Goal: Task Accomplishment & Management: Manage account settings

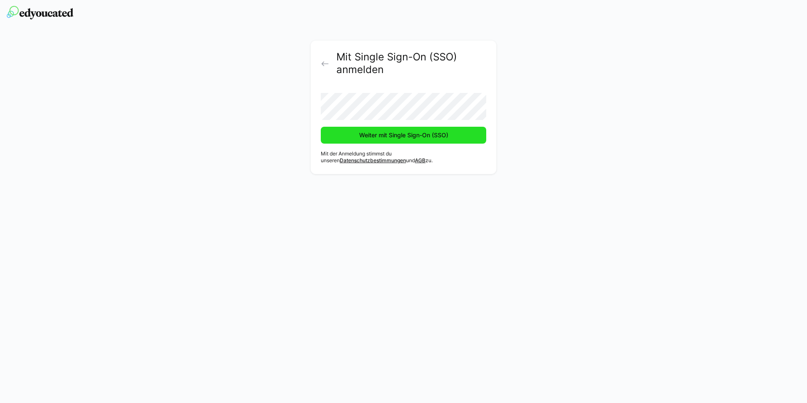
click at [424, 137] on span "Weiter mit Single Sign-On (SSO)" at bounding box center [404, 135] width 92 height 8
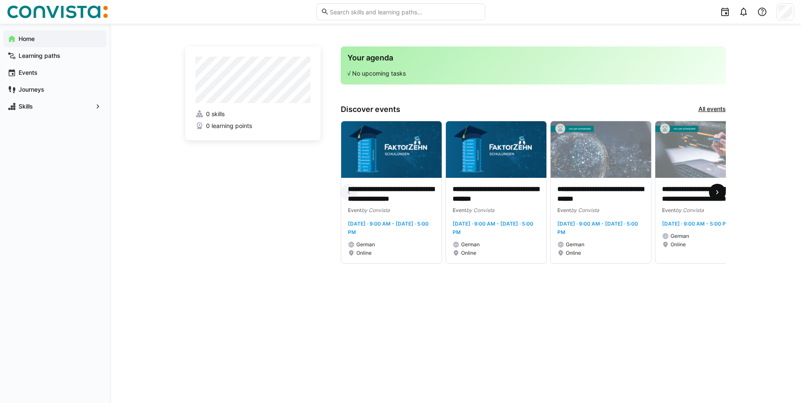
click at [721, 191] on eds-icon at bounding box center [717, 192] width 8 height 8
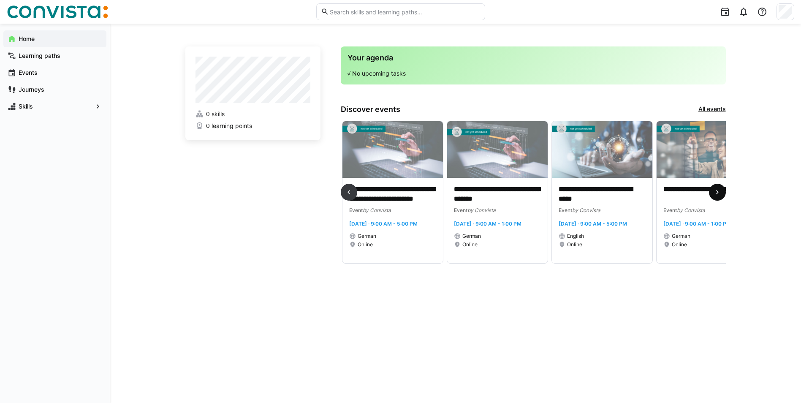
scroll to position [0, 314]
click at [57, 106] on span "Skills" at bounding box center [54, 106] width 75 height 8
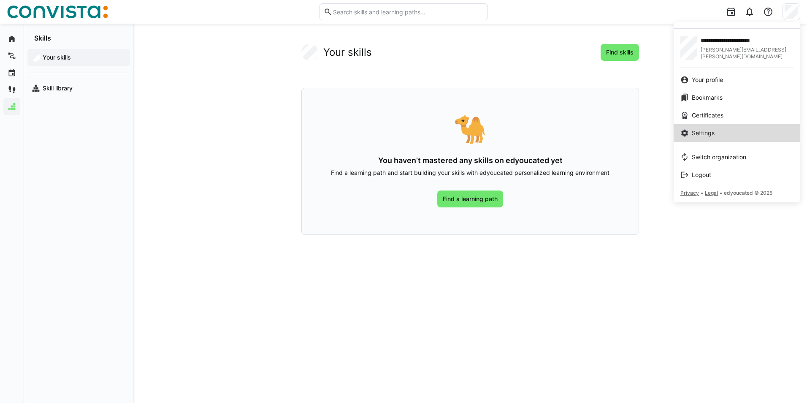
click at [748, 134] on div "Settings" at bounding box center [736, 133] width 113 height 8
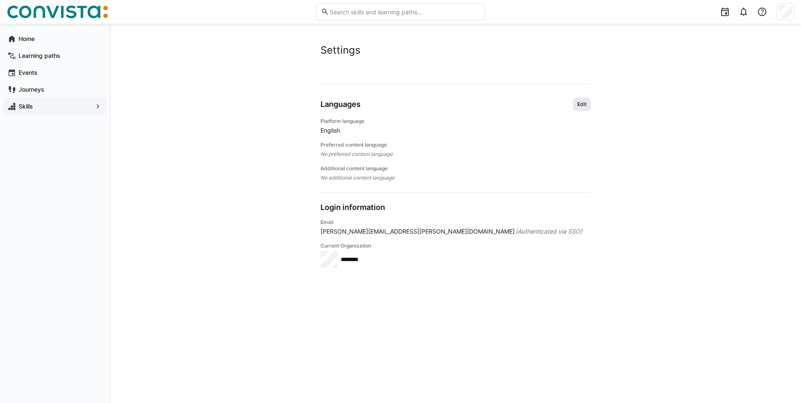
click at [585, 107] on span "Edit" at bounding box center [581, 104] width 11 height 7
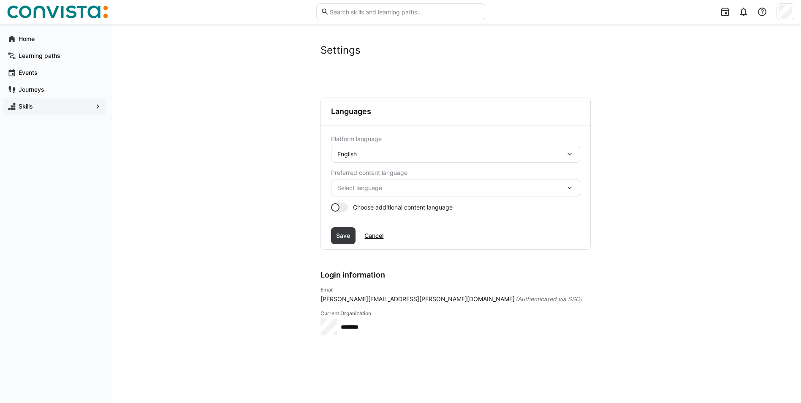
click at [568, 153] on eds-icon at bounding box center [569, 154] width 8 height 8
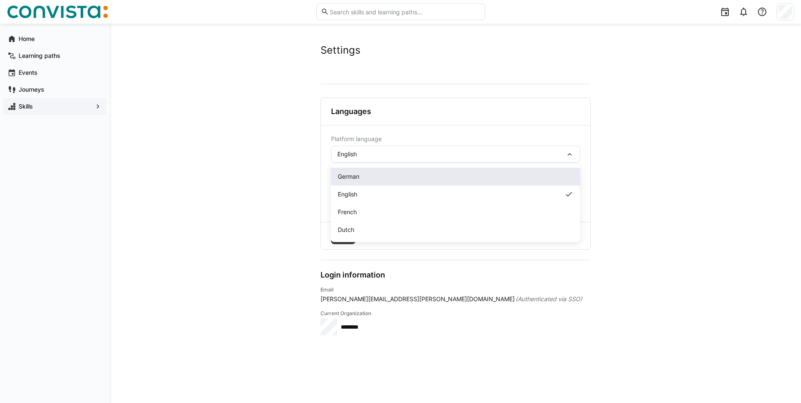
click at [349, 176] on span "German" at bounding box center [349, 176] width 22 height 8
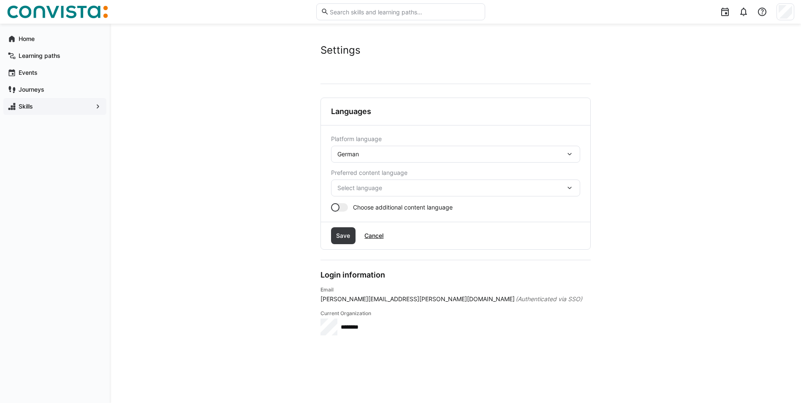
click at [568, 184] on eds-icon at bounding box center [569, 188] width 8 height 8
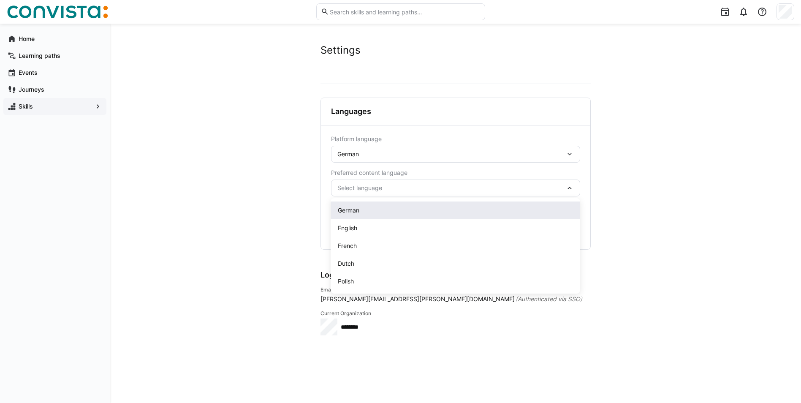
click at [548, 205] on div "German" at bounding box center [455, 210] width 249 height 18
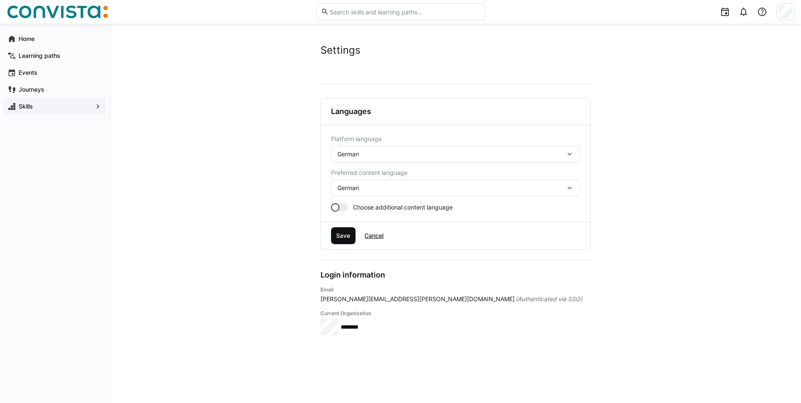
click at [350, 236] on span "Save" at bounding box center [343, 235] width 16 height 8
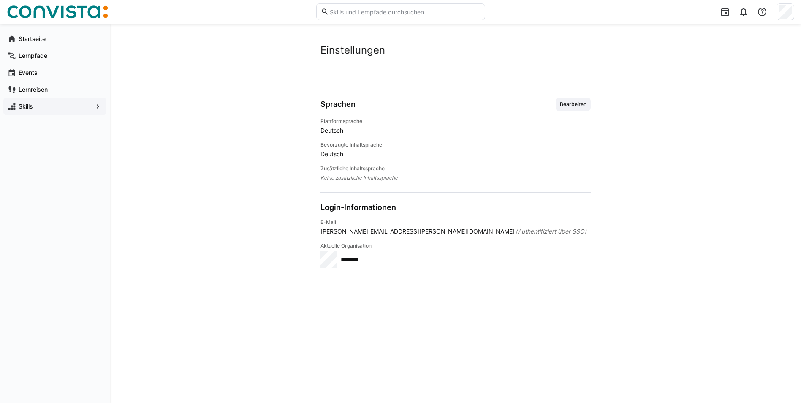
click at [54, 108] on span "Skills" at bounding box center [54, 106] width 75 height 8
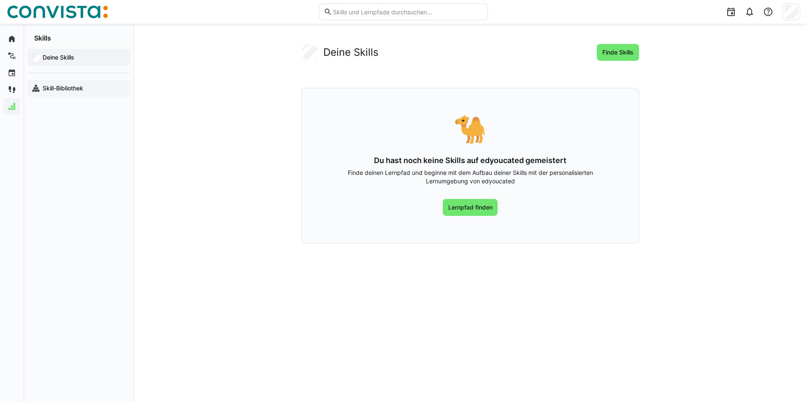
click at [0, 0] on app-navigation-label "Skill-Bibliothek" at bounding box center [0, 0] width 0 height 0
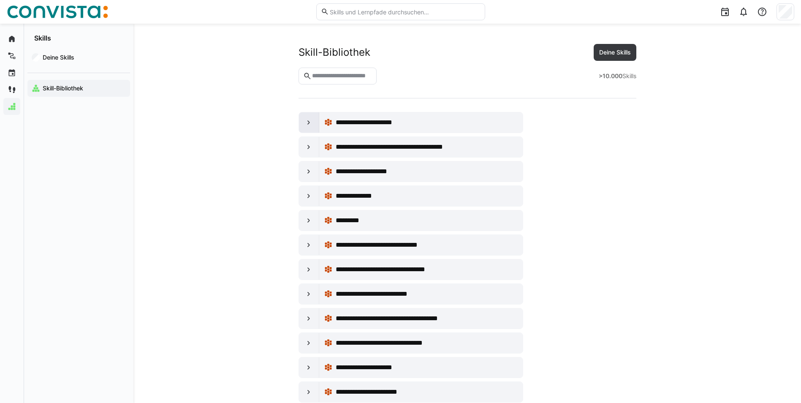
click at [309, 121] on eds-icon at bounding box center [308, 122] width 8 height 8
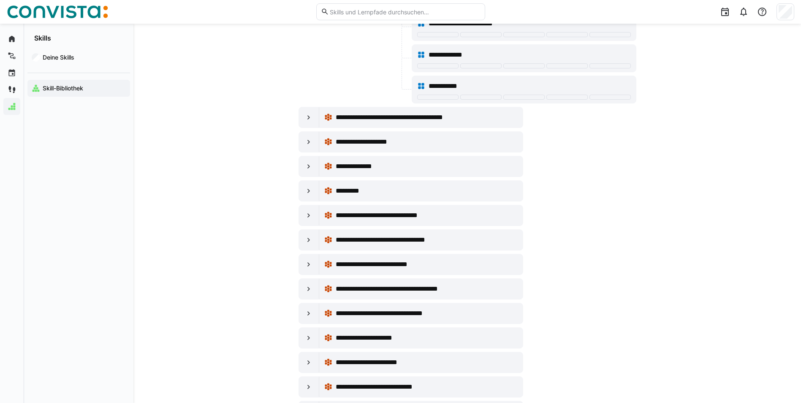
scroll to position [253, 0]
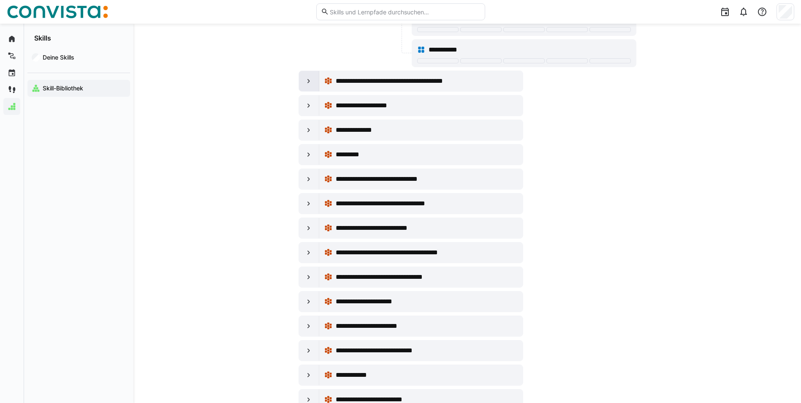
click at [308, 80] on eds-icon at bounding box center [308, 81] width 8 height 8
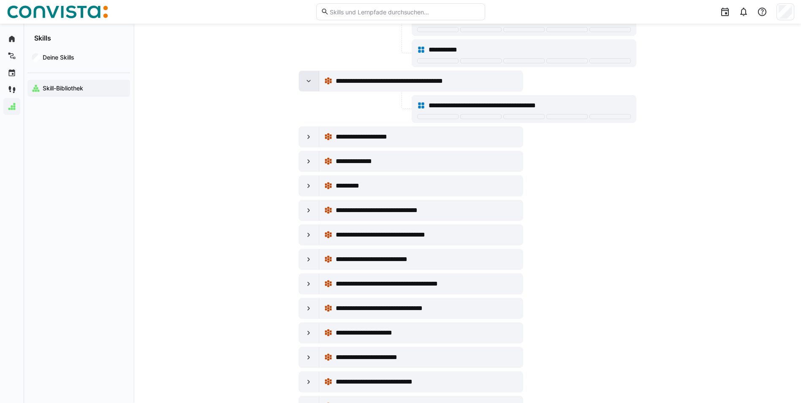
click at [308, 80] on eds-icon at bounding box center [308, 81] width 8 height 8
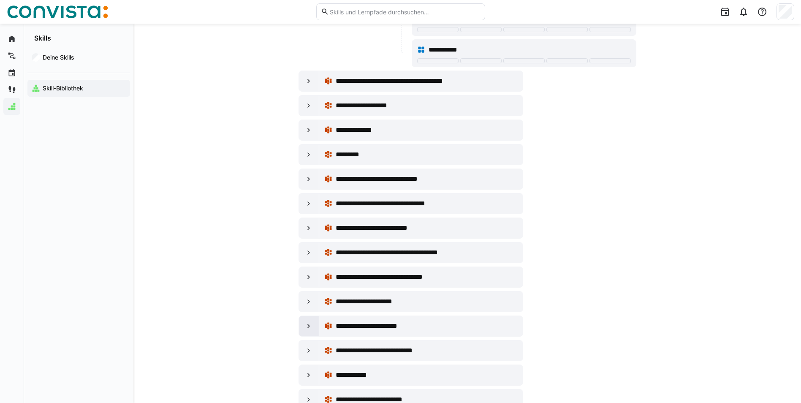
click at [309, 330] on div at bounding box center [309, 326] width 20 height 20
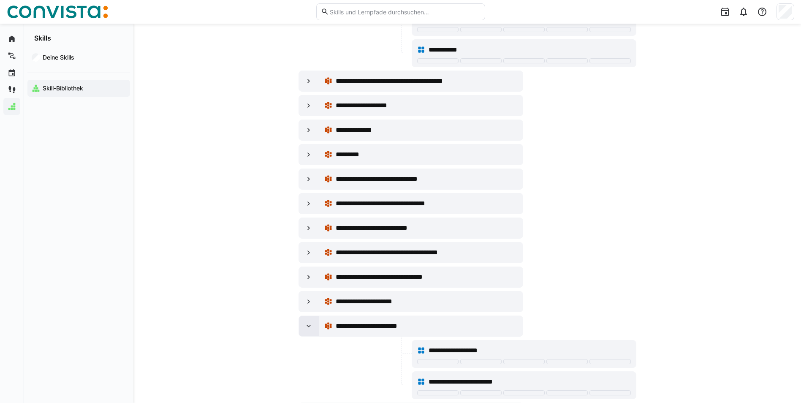
click at [306, 325] on eds-icon at bounding box center [308, 326] width 8 height 8
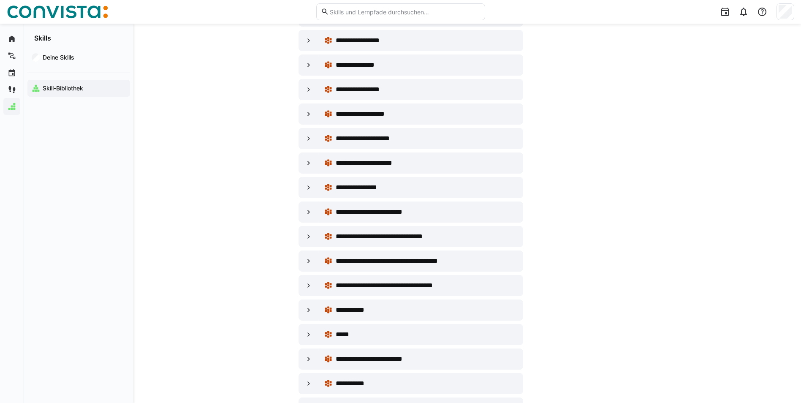
scroll to position [760, 0]
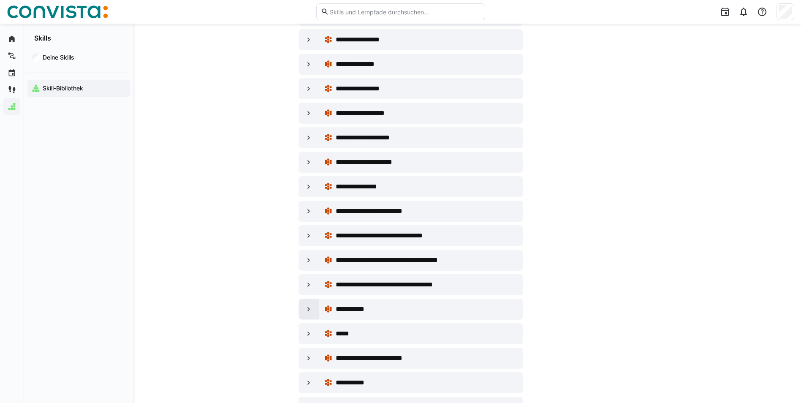
click at [307, 308] on eds-icon at bounding box center [308, 309] width 8 height 8
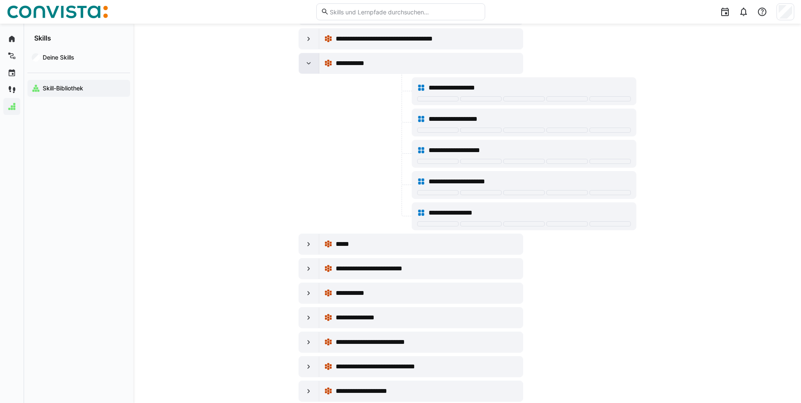
scroll to position [1013, 0]
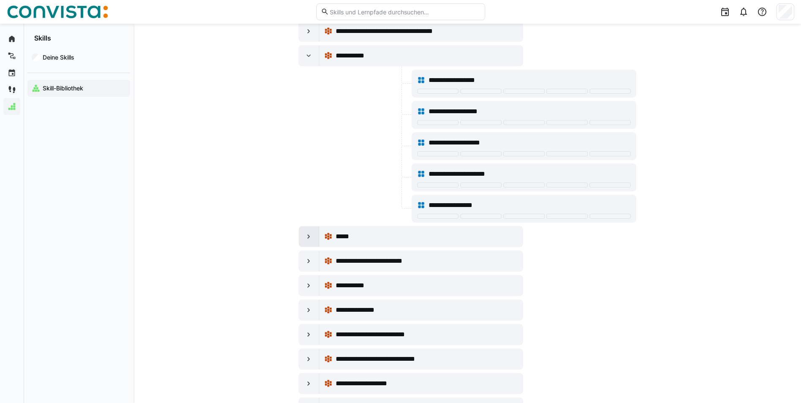
click at [307, 235] on eds-icon at bounding box center [308, 236] width 8 height 8
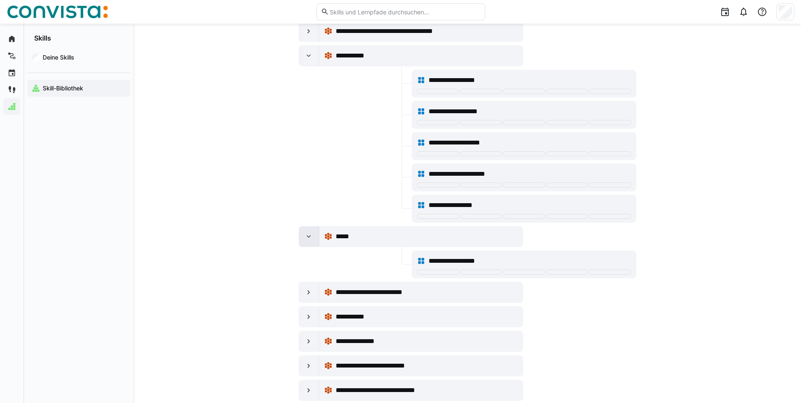
click at [307, 235] on eds-icon at bounding box center [308, 236] width 8 height 8
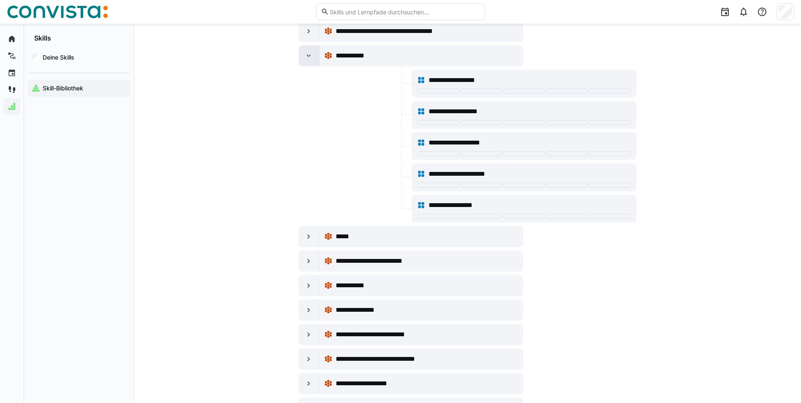
click at [306, 59] on eds-icon at bounding box center [308, 55] width 8 height 8
